Goal: Task Accomplishment & Management: Manage account settings

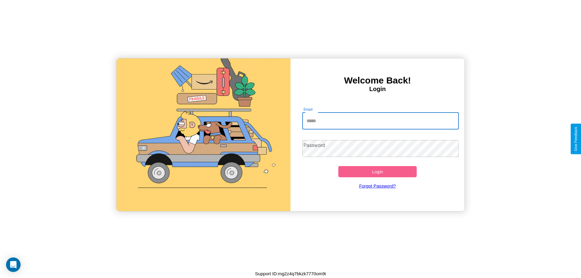
click at [380, 121] on input "Email" at bounding box center [380, 121] width 157 height 17
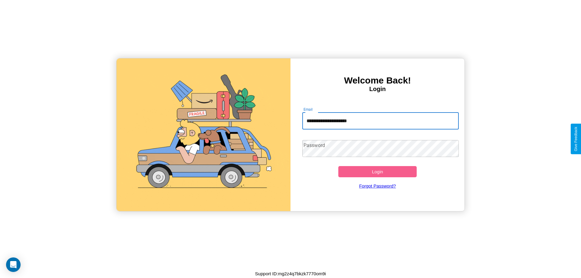
type input "**********"
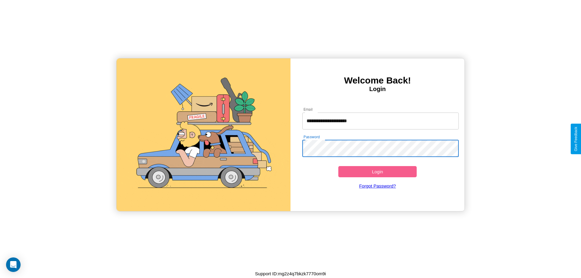
click at [377, 172] on button "Login" at bounding box center [377, 171] width 78 height 11
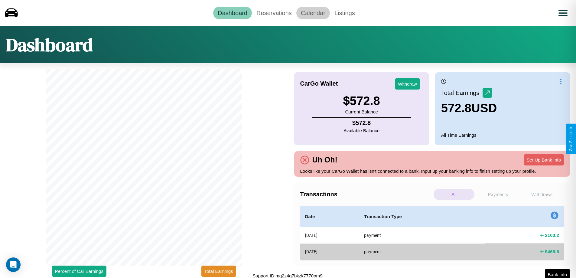
click at [313, 13] on link "Calendar" at bounding box center [314, 13] width 34 height 13
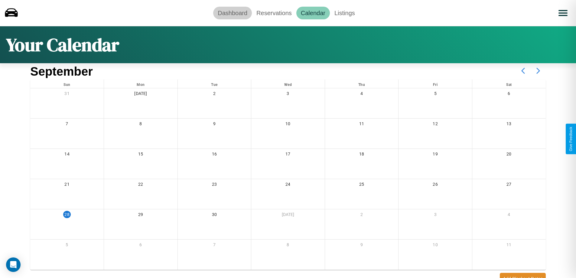
click at [233, 13] on link "Dashboard" at bounding box center [232, 13] width 39 height 13
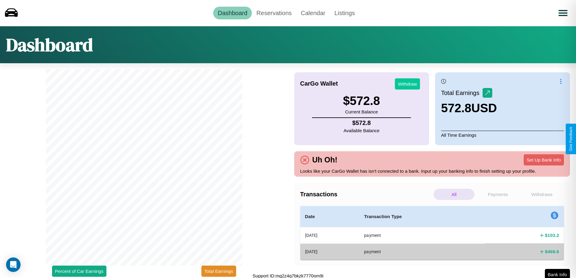
click at [408, 84] on button "Withdraw" at bounding box center [407, 83] width 25 height 11
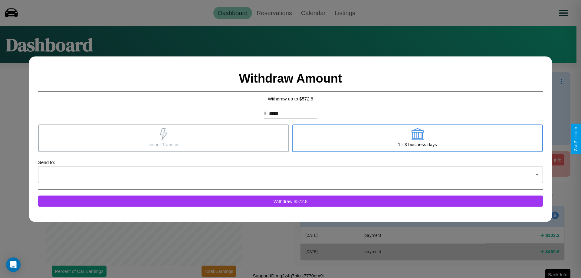
click at [163, 138] on icon at bounding box center [164, 134] width 8 height 12
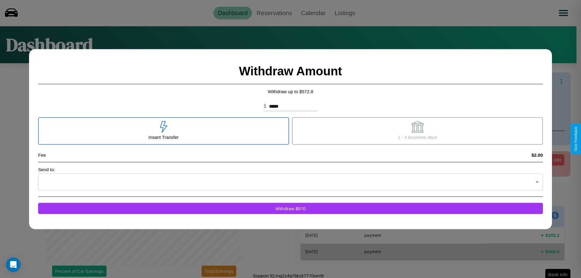
click at [417, 131] on icon at bounding box center [417, 127] width 12 height 12
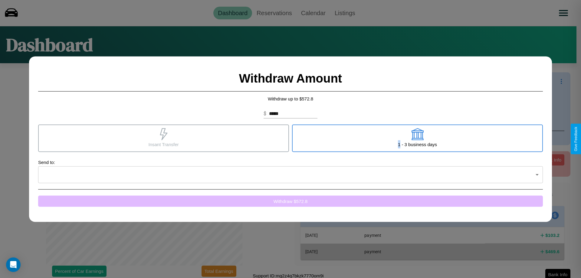
click at [290, 201] on button "Withdraw $ 572.8" at bounding box center [290, 200] width 505 height 11
